Goal: Browse casually

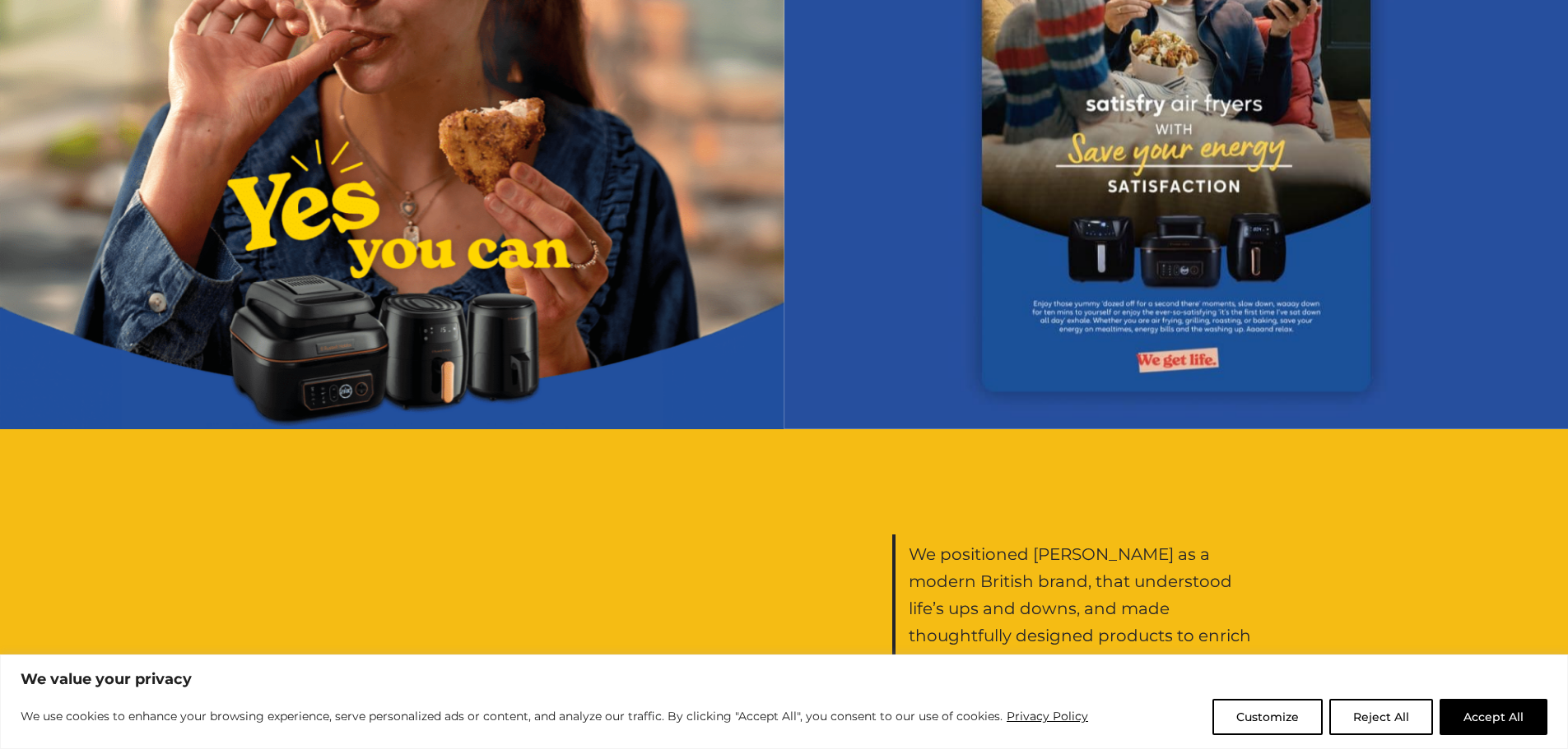
scroll to position [2633, 0]
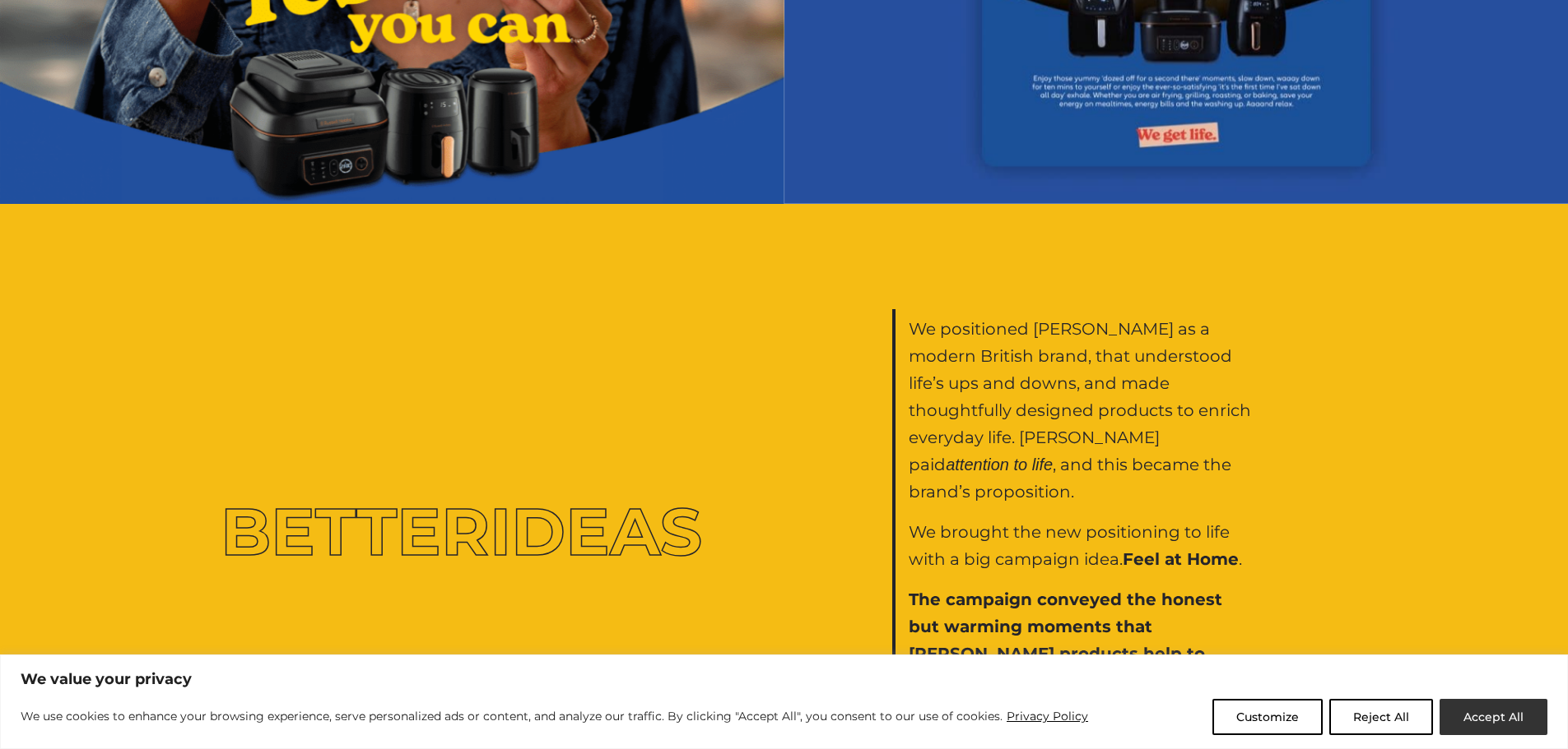
click at [1476, 712] on button "Accept All" at bounding box center [1494, 717] width 108 height 36
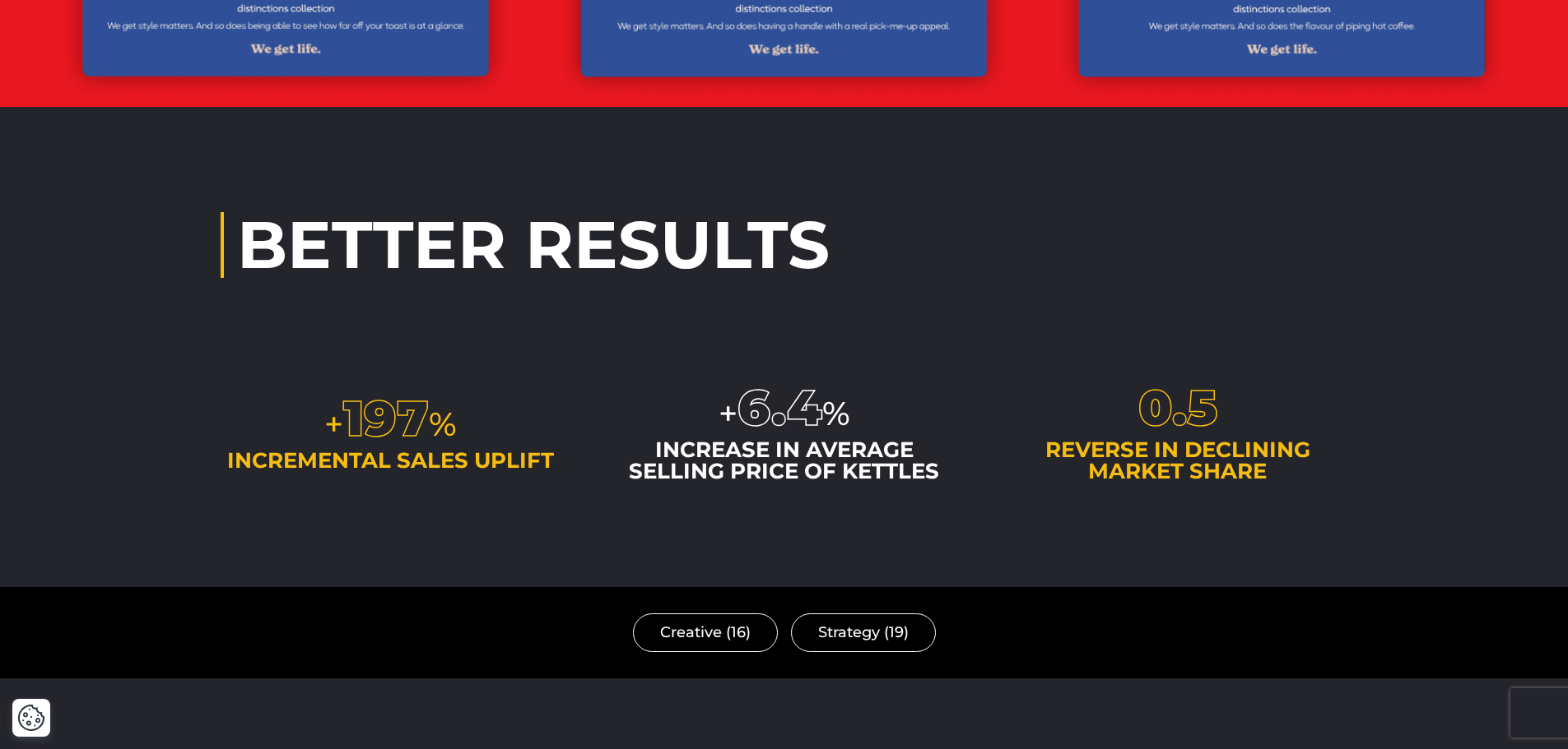
scroll to position [4359, 0]
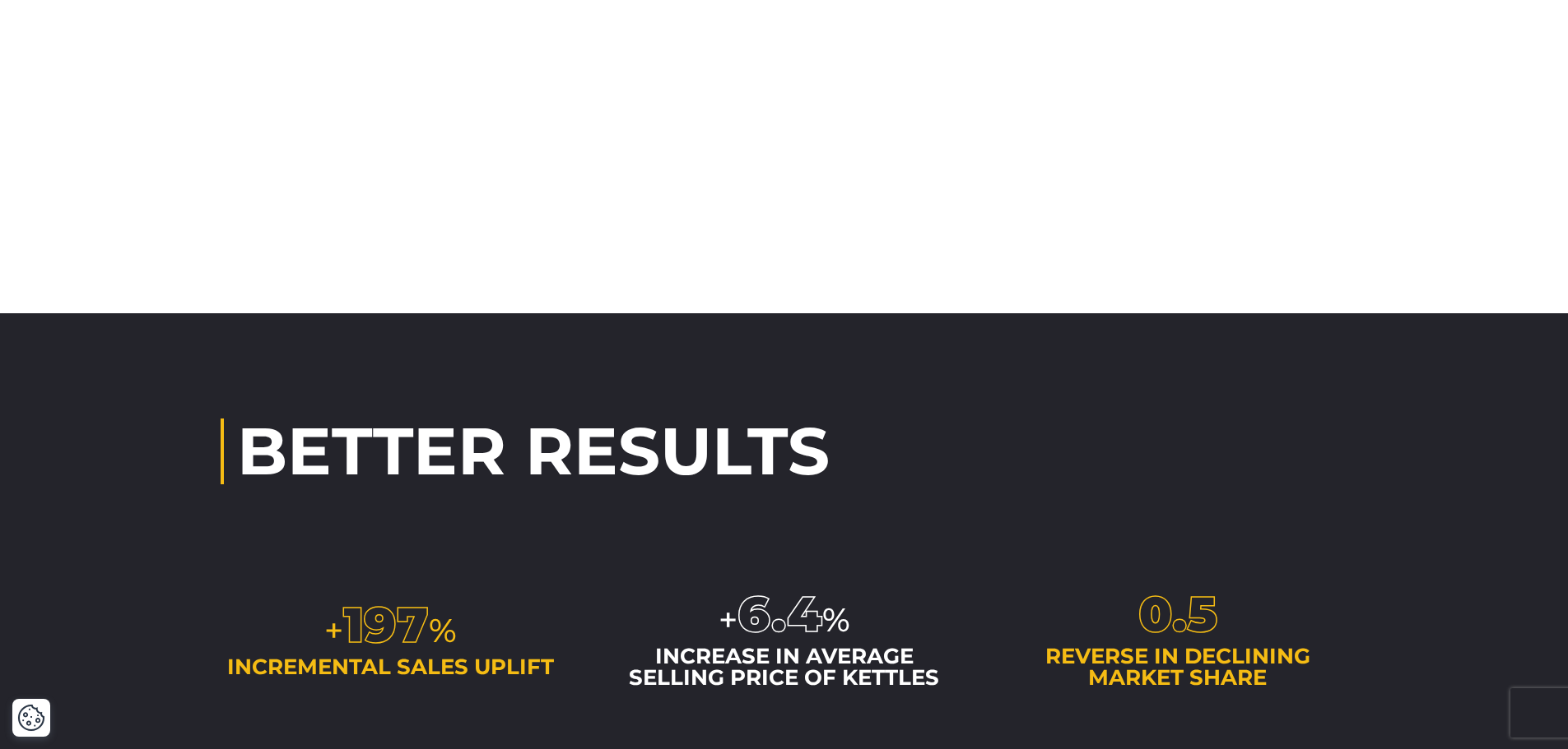
scroll to position [3538, 0]
